Goal: Check status: Check status

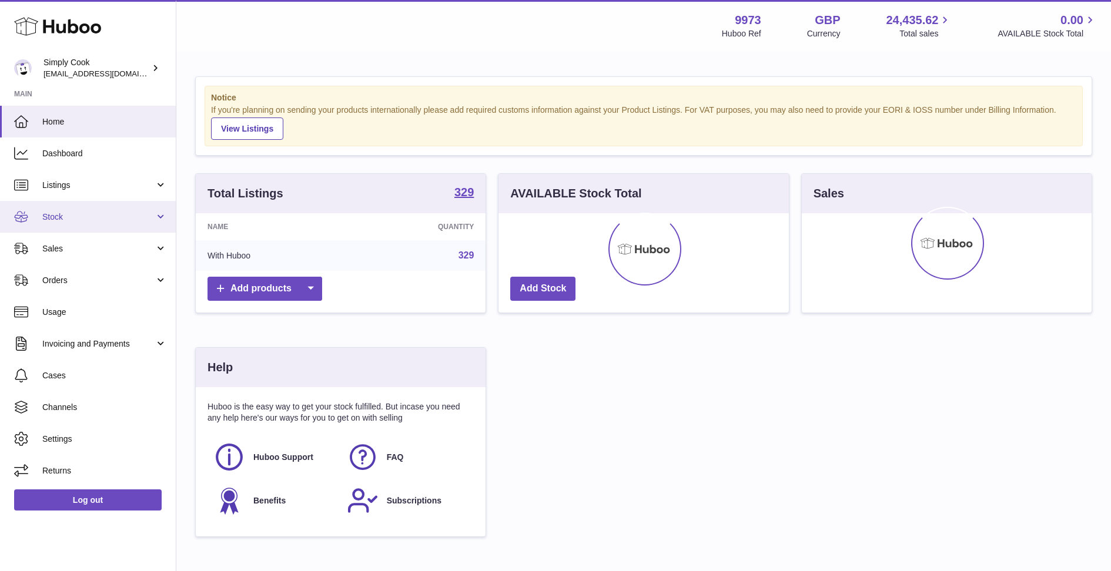
click at [57, 218] on span "Stock" at bounding box center [98, 217] width 112 height 11
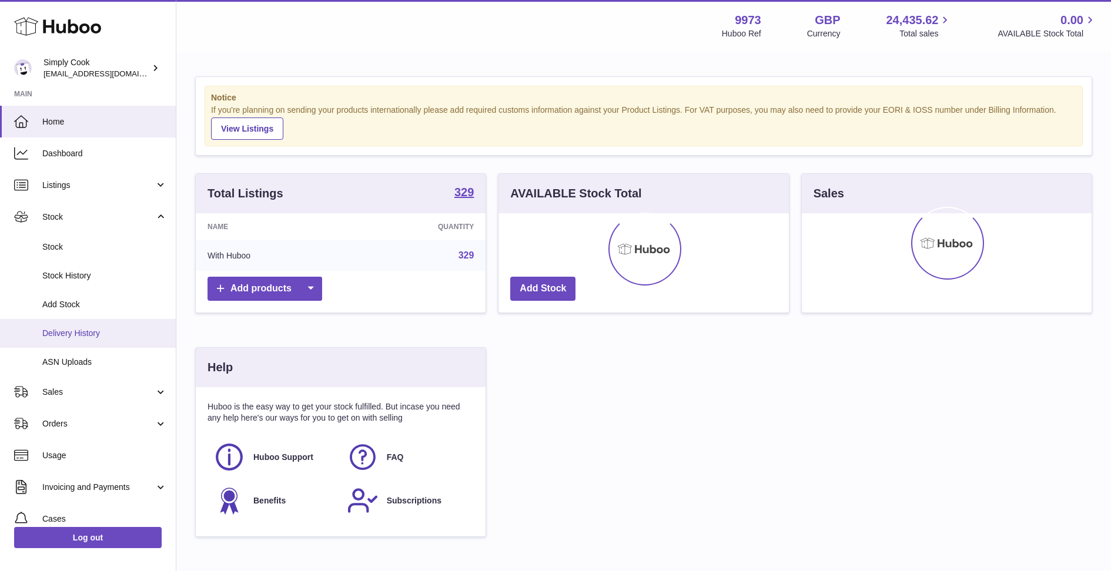
click at [71, 331] on span "Delivery History" at bounding box center [104, 333] width 125 height 11
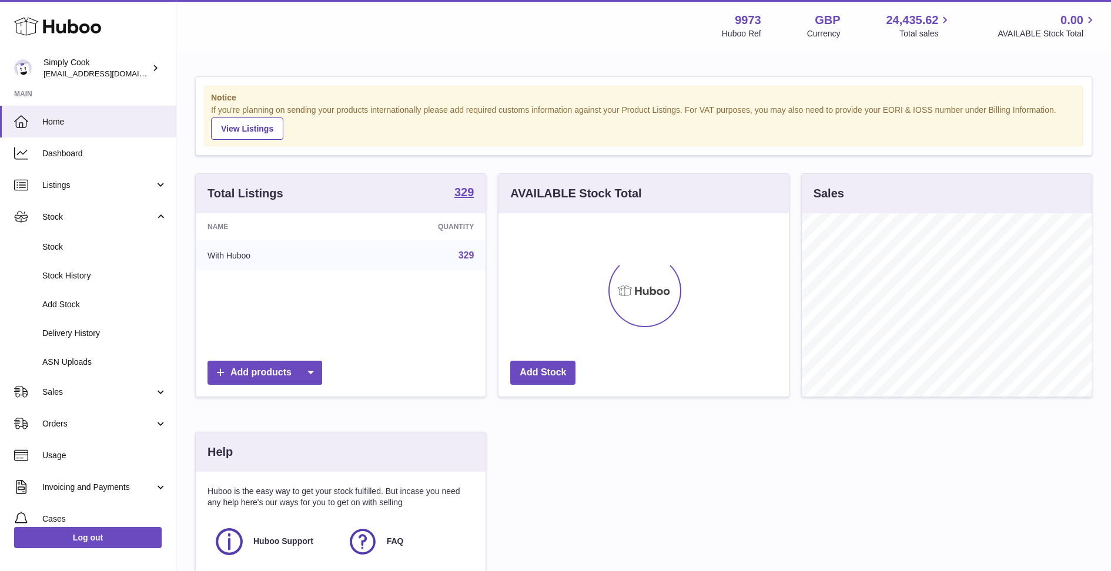
scroll to position [183, 290]
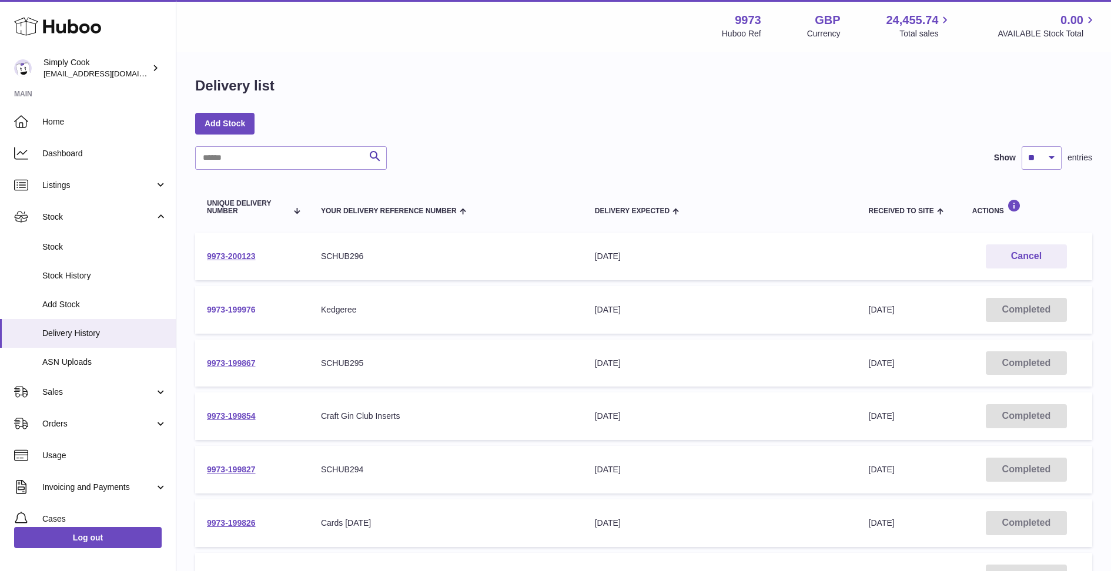
click at [226, 309] on link "9973-199976" at bounding box center [231, 309] width 49 height 9
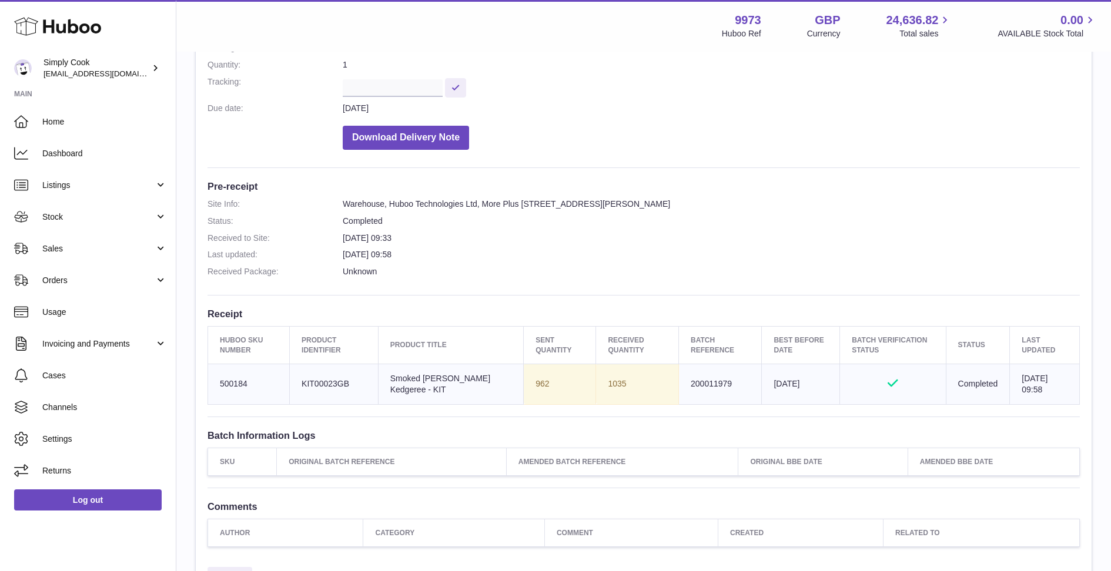
scroll to position [183, 0]
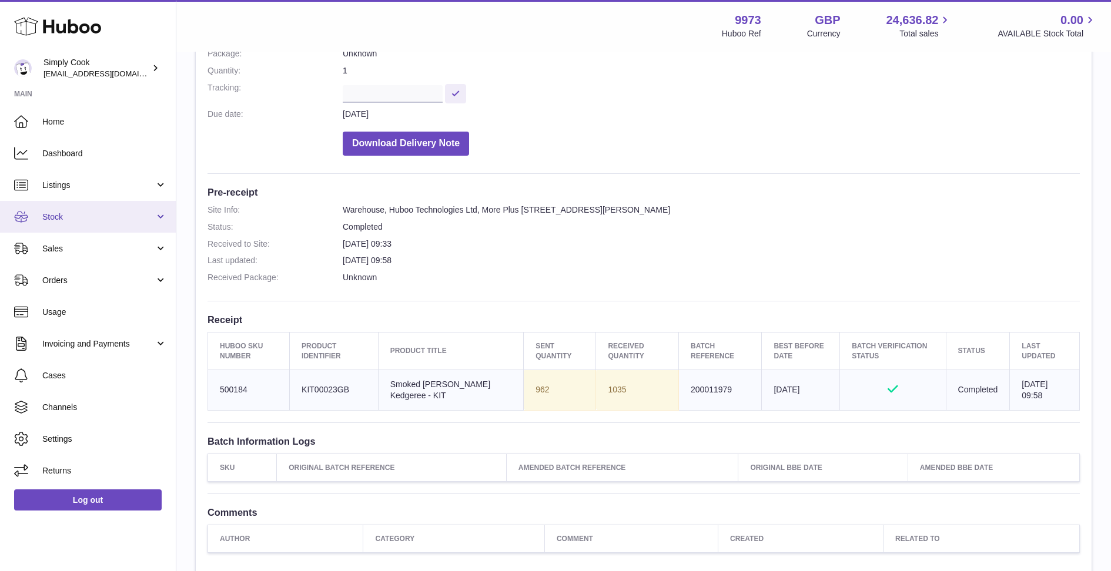
click at [63, 218] on span "Stock" at bounding box center [98, 217] width 112 height 11
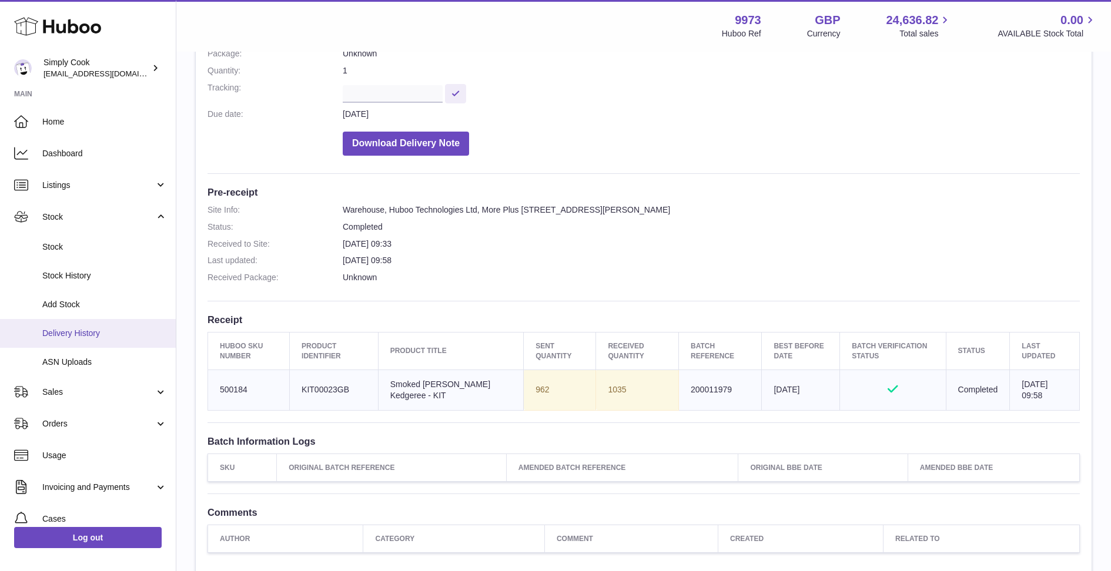
click at [82, 331] on span "Delivery History" at bounding box center [104, 333] width 125 height 11
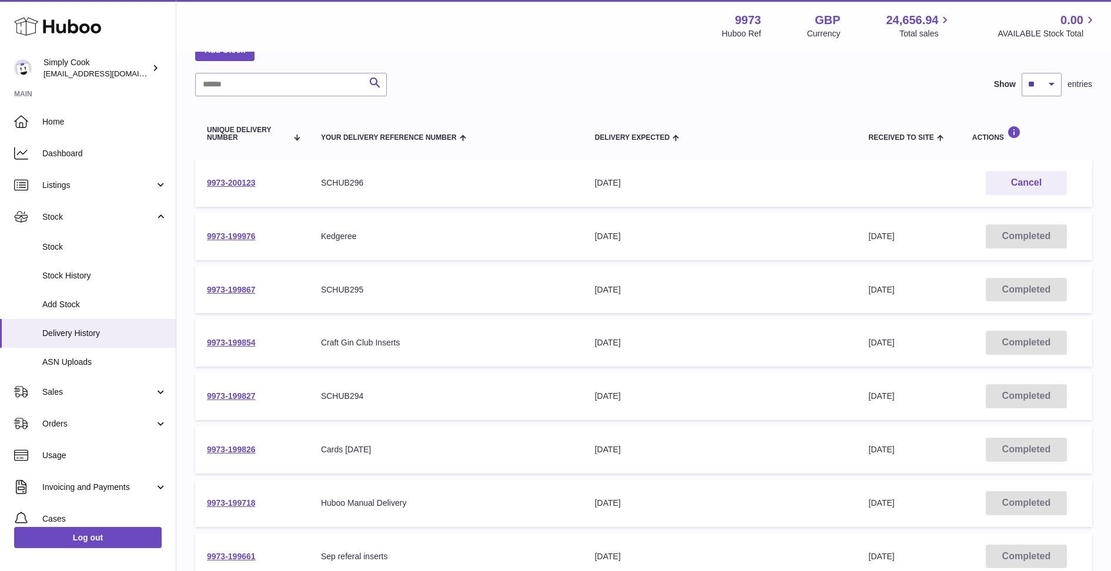
scroll to position [103, 0]
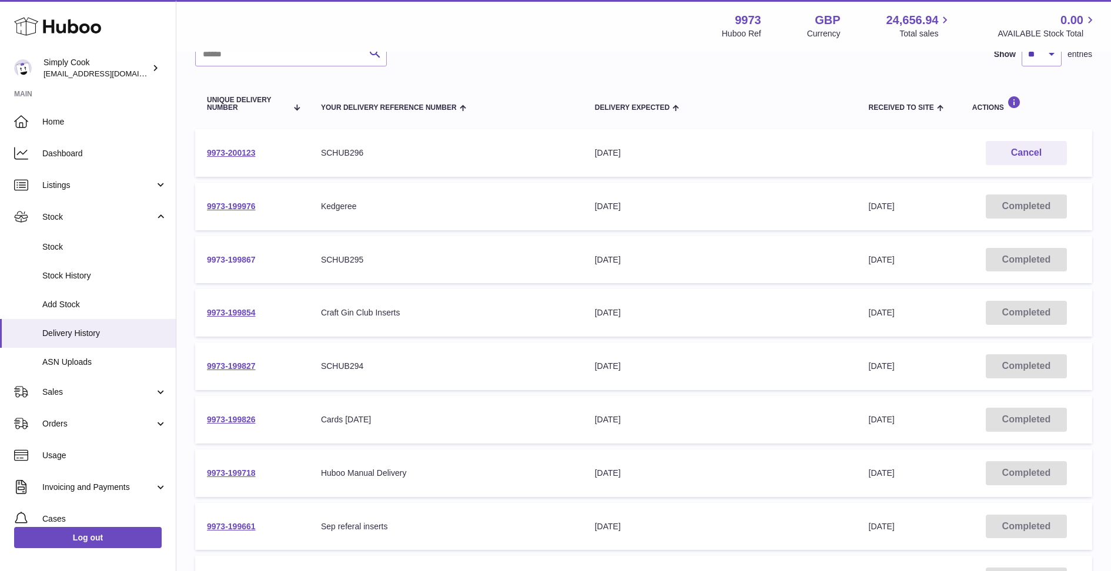
click at [236, 260] on link "9973-199867" at bounding box center [231, 259] width 49 height 9
click at [240, 424] on link "9973-199826" at bounding box center [231, 419] width 49 height 9
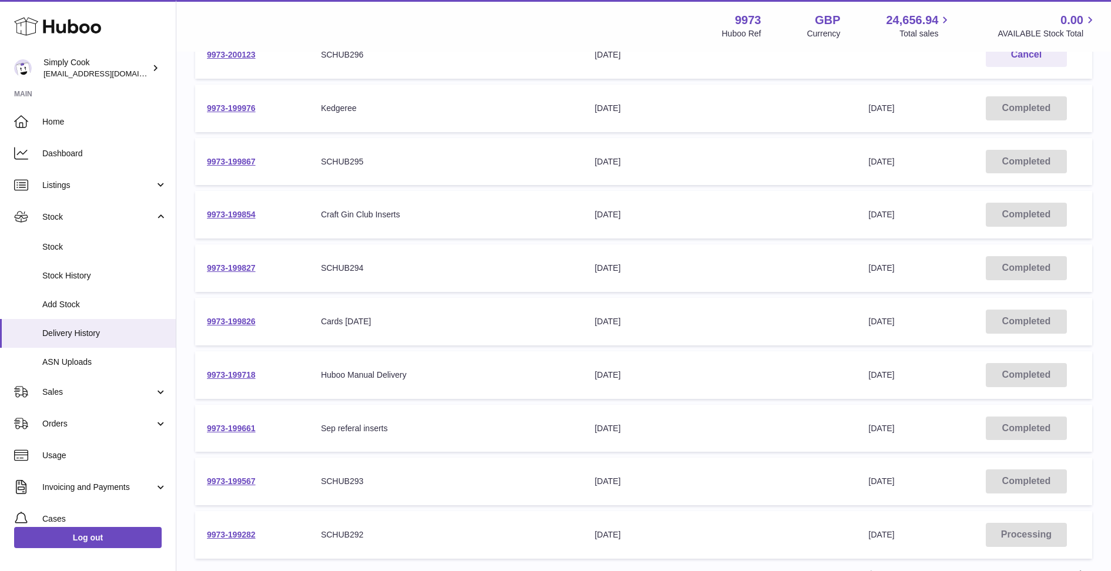
scroll to position [317, 0]
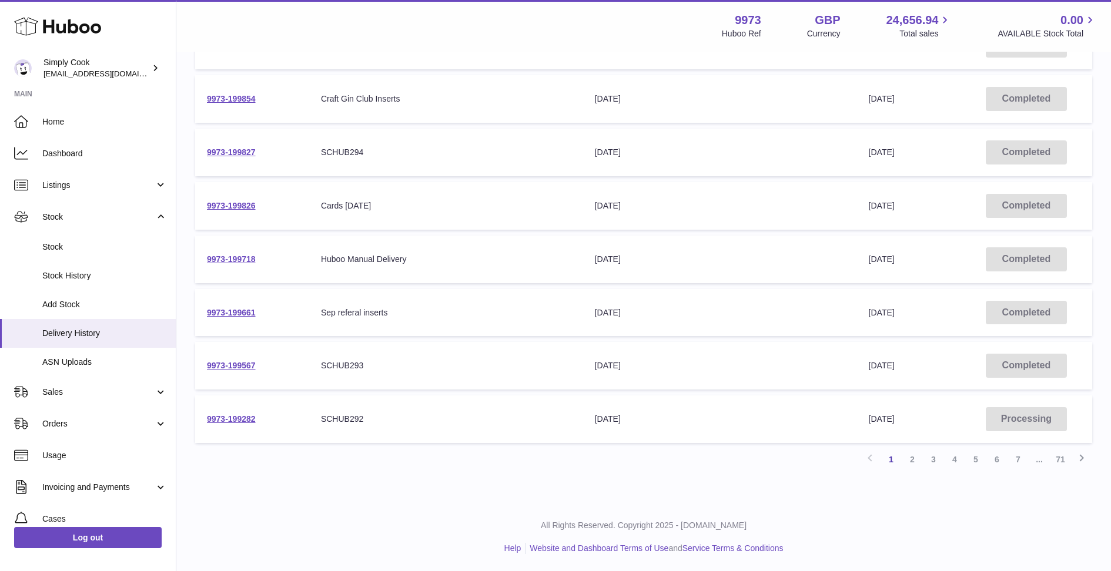
click at [232, 370] on td "9973-199567" at bounding box center [252, 366] width 114 height 48
click at [232, 365] on link "9973-199567" at bounding box center [231, 365] width 49 height 9
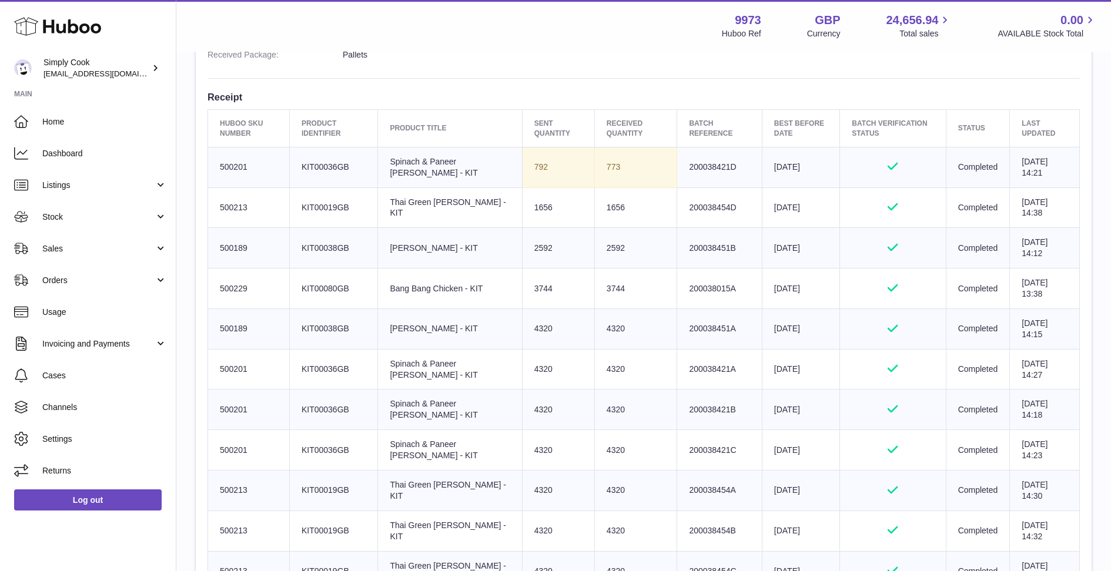
scroll to position [395, 0]
